Goal: Navigation & Orientation: Understand site structure

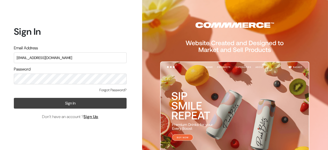
type input "srineevee47@gmail.com"
click at [69, 101] on button "Sign In" at bounding box center [70, 103] width 113 height 11
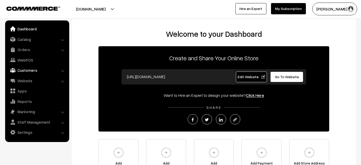
click at [34, 71] on link "Customers" at bounding box center [36, 70] width 61 height 9
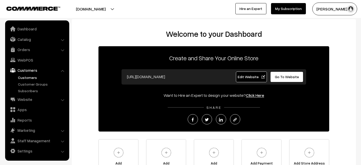
click at [32, 78] on link "Customers" at bounding box center [42, 77] width 51 height 5
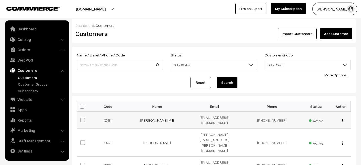
click at [342, 119] on img "button" at bounding box center [342, 120] width 1 height 3
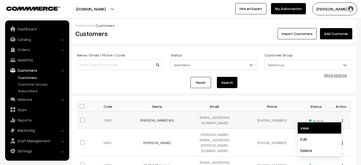
click at [306, 123] on link "view" at bounding box center [319, 128] width 44 height 11
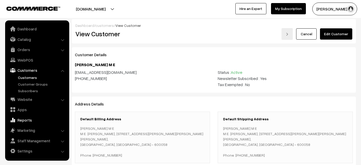
click at [24, 118] on link "Reports" at bounding box center [36, 120] width 61 height 9
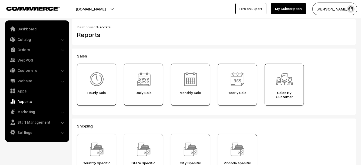
scroll to position [19, 0]
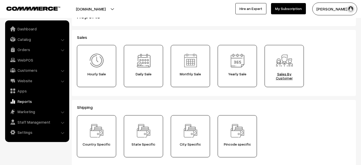
click at [289, 67] on img at bounding box center [284, 61] width 18 height 18
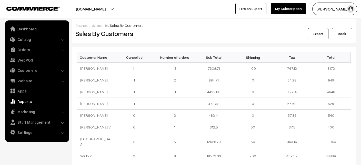
click at [62, 122] on li "Staff Management Backend Users" at bounding box center [36, 122] width 61 height 9
click at [35, 123] on link "Staff Management" at bounding box center [36, 122] width 61 height 9
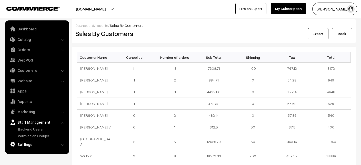
click at [25, 145] on link "Settings" at bounding box center [36, 144] width 61 height 9
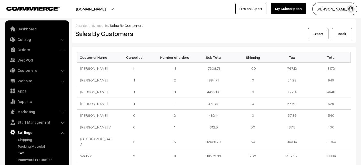
click at [22, 152] on link "Tax" at bounding box center [42, 153] width 51 height 5
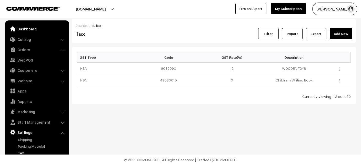
click at [33, 31] on link "Dashboard" at bounding box center [36, 28] width 61 height 9
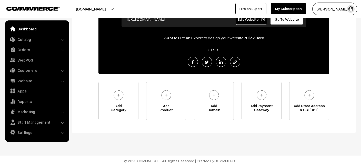
scroll to position [58, 0]
